Goal: Information Seeking & Learning: Compare options

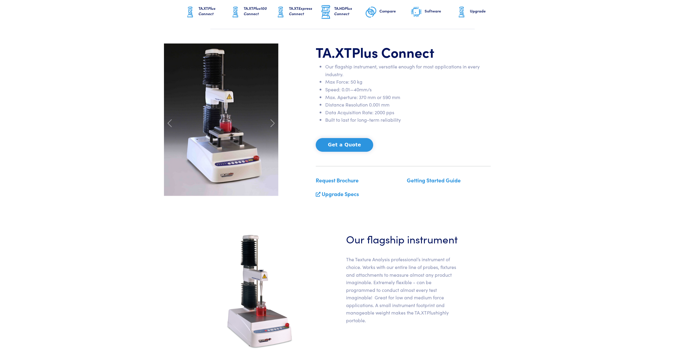
scroll to position [29, 0]
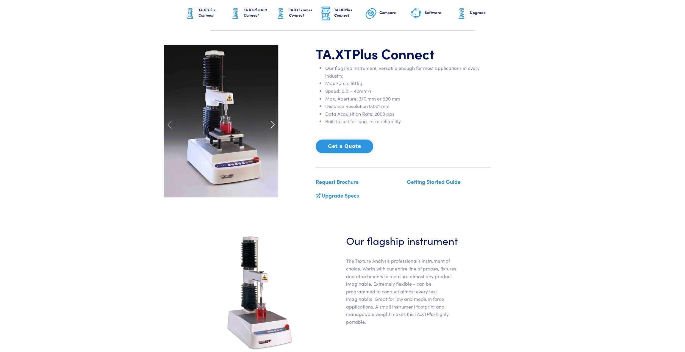
click at [274, 126] on span at bounding box center [273, 125] width 10 height 10
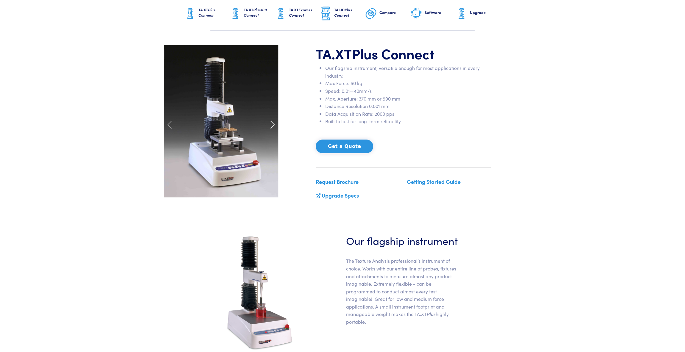
click at [272, 123] on span at bounding box center [273, 125] width 10 height 10
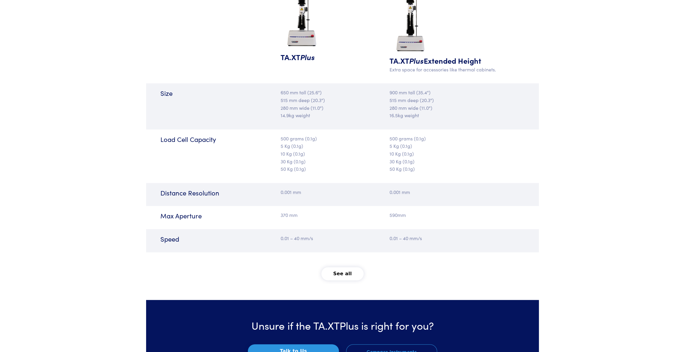
scroll to position [655, 0]
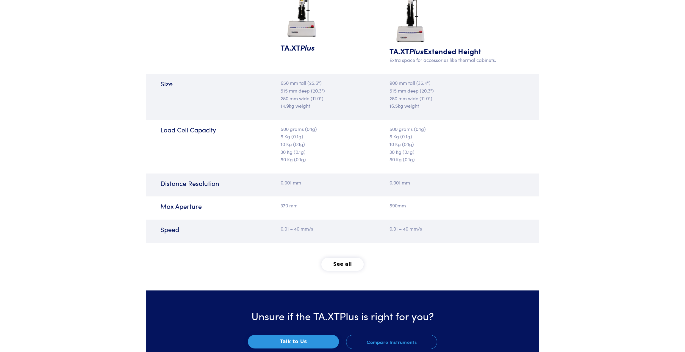
click at [345, 263] on button "See all" at bounding box center [342, 264] width 43 height 13
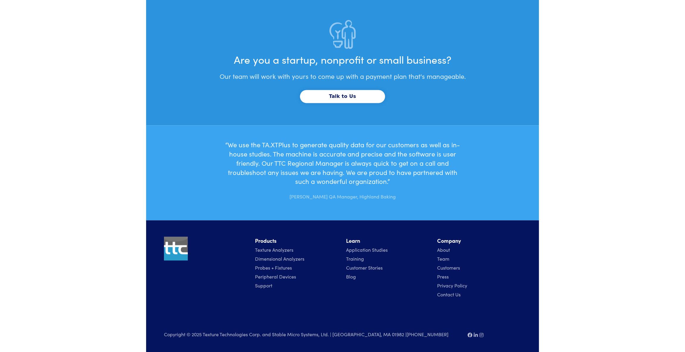
scroll to position [0, 0]
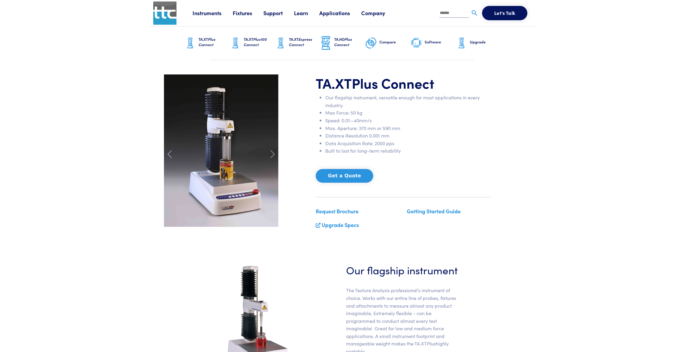
click at [251, 46] on span "Plus100 Connect" at bounding box center [255, 41] width 23 height 11
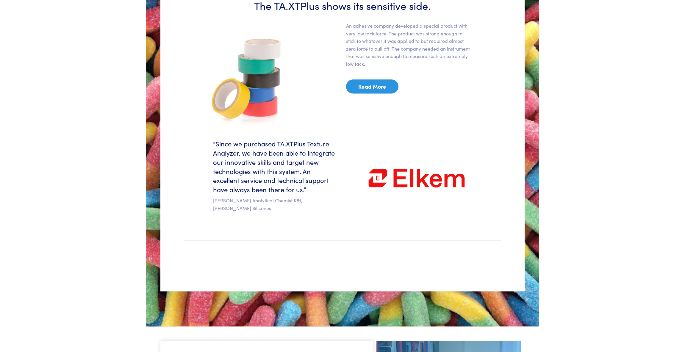
scroll to position [1220, 0]
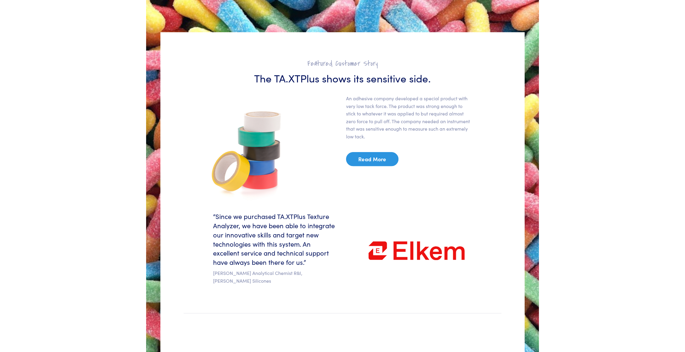
click at [368, 161] on link "Read More" at bounding box center [372, 159] width 52 height 14
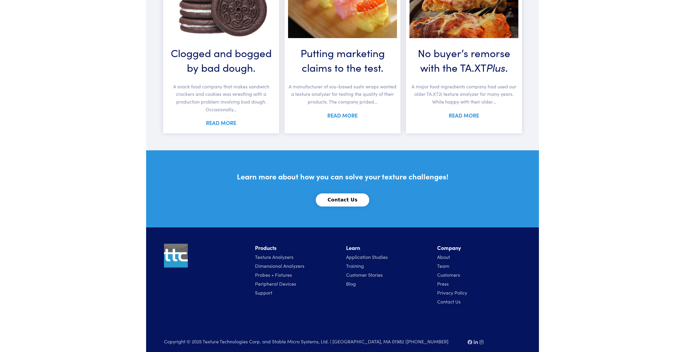
scroll to position [354, 0]
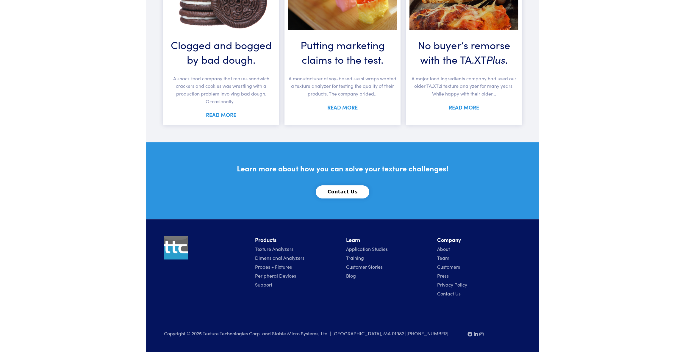
click at [276, 248] on link "Texture Analyzers" at bounding box center [274, 249] width 38 height 7
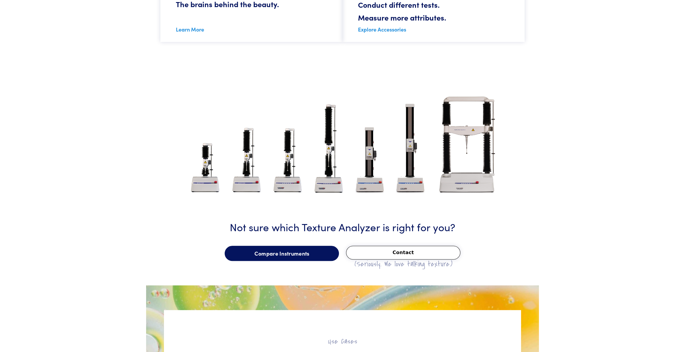
scroll to position [655, 0]
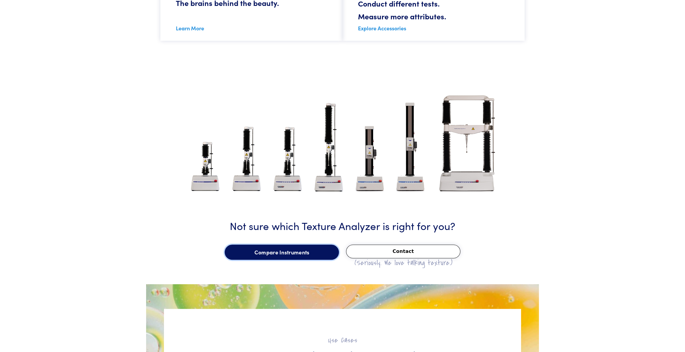
click at [300, 249] on link "Compare Instruments" at bounding box center [282, 252] width 114 height 15
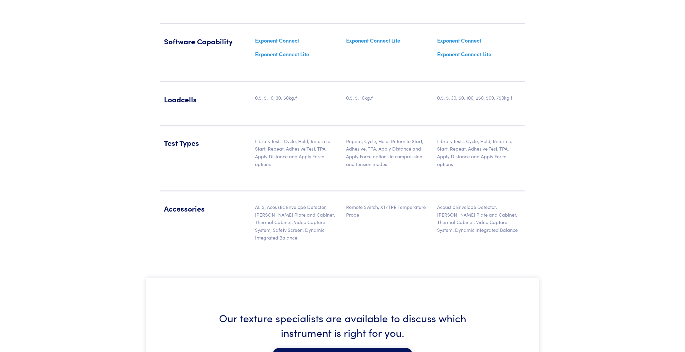
scroll to position [774, 0]
